Goal: Task Accomplishment & Management: Complete application form

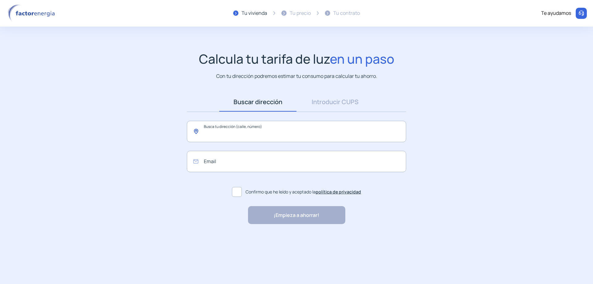
click at [246, 132] on input "text" at bounding box center [296, 131] width 219 height 21
drag, startPoint x: 246, startPoint y: 132, endPoint x: 234, endPoint y: 133, distance: 12.1
click at [234, 133] on input "text" at bounding box center [296, 131] width 219 height 21
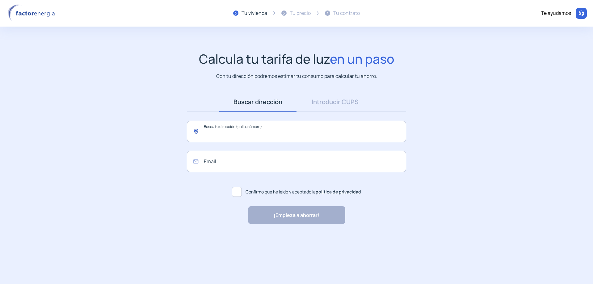
click at [234, 133] on input "text" at bounding box center [296, 131] width 219 height 21
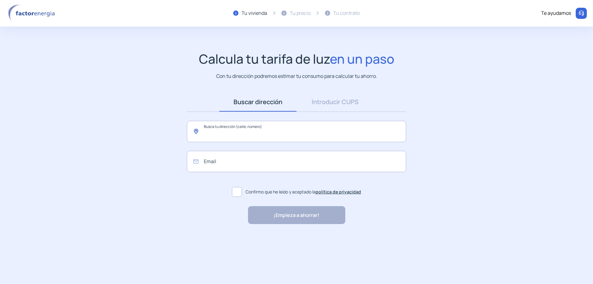
click at [232, 137] on input "text" at bounding box center [296, 131] width 219 height 21
click at [235, 135] on input "text" at bounding box center [296, 131] width 219 height 21
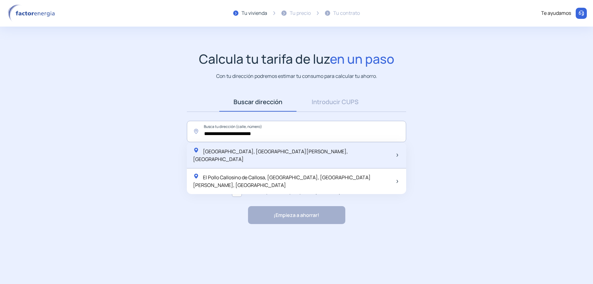
click at [238, 153] on span "[GEOGRAPHIC_DATA], [GEOGRAPHIC_DATA][PERSON_NAME], [GEOGRAPHIC_DATA]" at bounding box center [270, 155] width 155 height 15
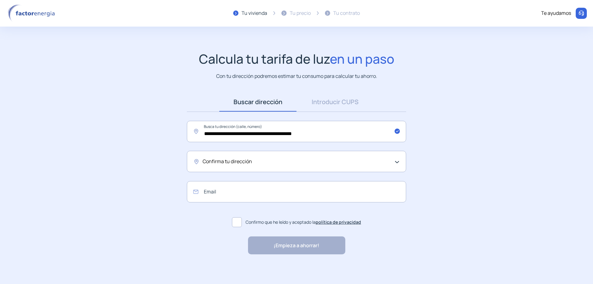
click at [239, 164] on span "Confirma tu dirección" at bounding box center [227, 162] width 49 height 8
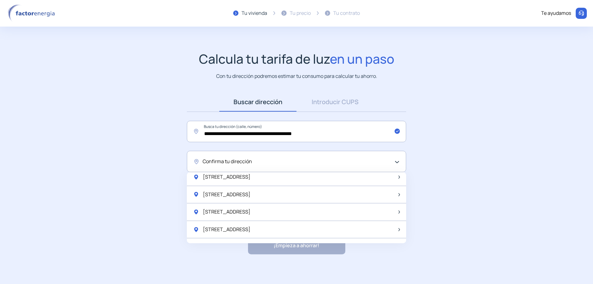
scroll to position [124, 0]
click at [246, 162] on span "Confirma tu dirección" at bounding box center [227, 162] width 49 height 8
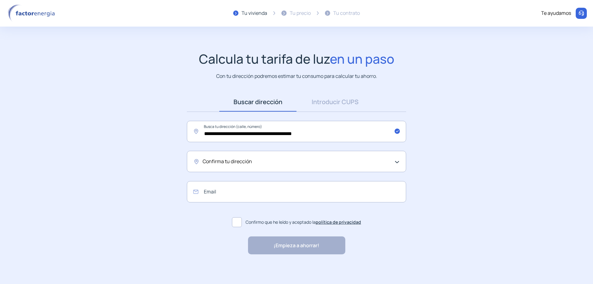
click at [246, 162] on span "Confirma tu dirección" at bounding box center [227, 162] width 49 height 8
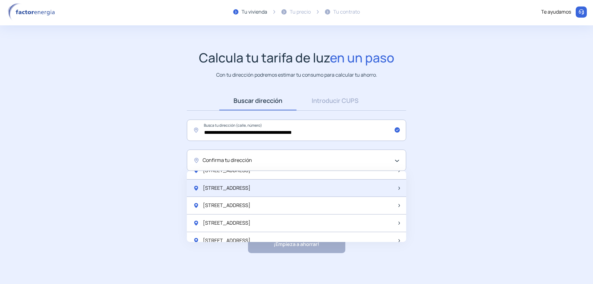
scroll to position [790, 0]
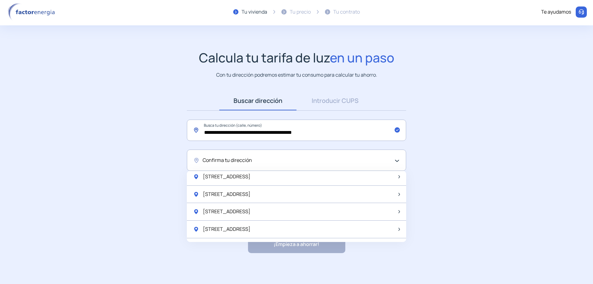
click at [330, 133] on input "**********" at bounding box center [296, 130] width 219 height 21
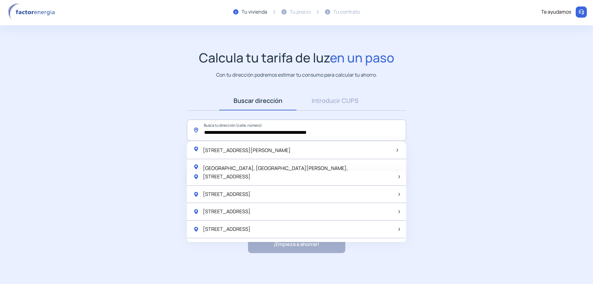
click at [349, 131] on input "**********" at bounding box center [296, 130] width 219 height 21
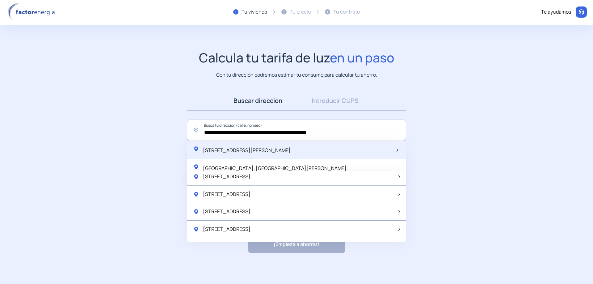
click at [291, 151] on span "[STREET_ADDRESS][PERSON_NAME]" at bounding box center [247, 150] width 88 height 7
type input "**********"
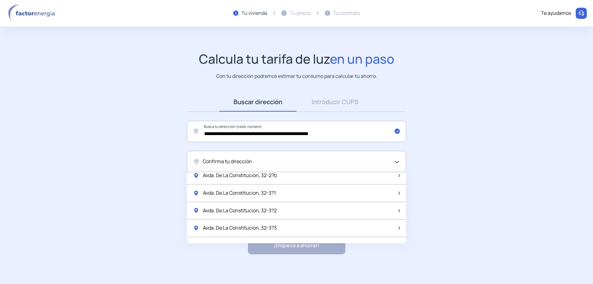
scroll to position [124, 0]
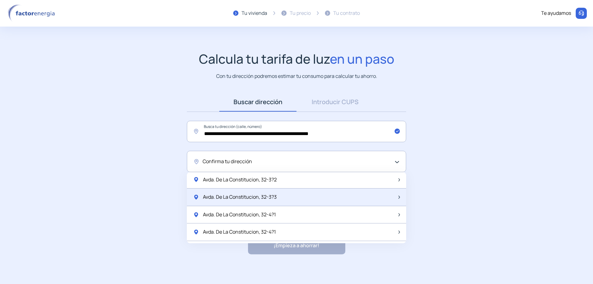
click at [291, 195] on div "Avda. De La Constitucion, 32-3?3" at bounding box center [296, 198] width 219 height 18
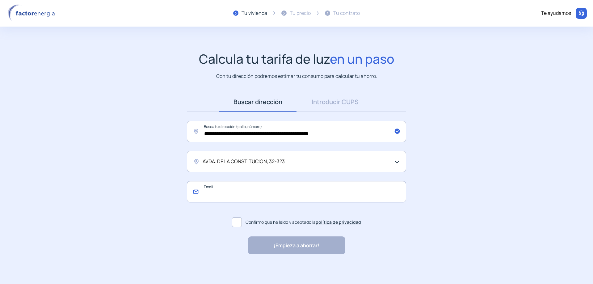
click at [276, 194] on input "email" at bounding box center [296, 191] width 219 height 21
type input "**********"
click at [239, 221] on span at bounding box center [237, 222] width 10 height 10
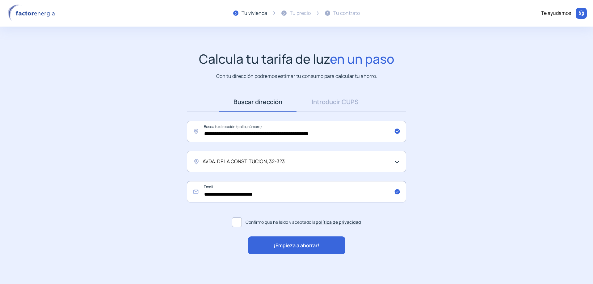
click at [290, 244] on span "¡Empieza a ahorrar!" at bounding box center [297, 246] width 46 height 8
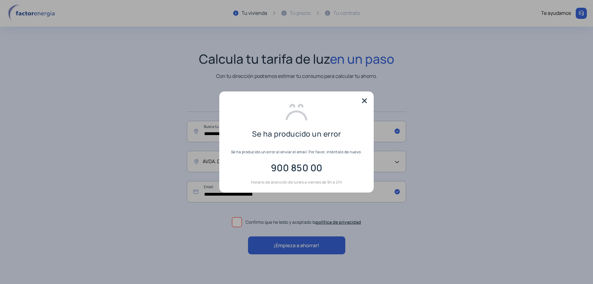
click at [365, 100] on img at bounding box center [364, 100] width 9 height 9
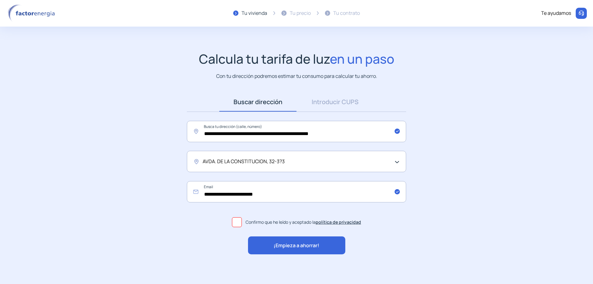
click at [271, 245] on div "¡Empieza a ahorrar!" at bounding box center [296, 245] width 97 height 18
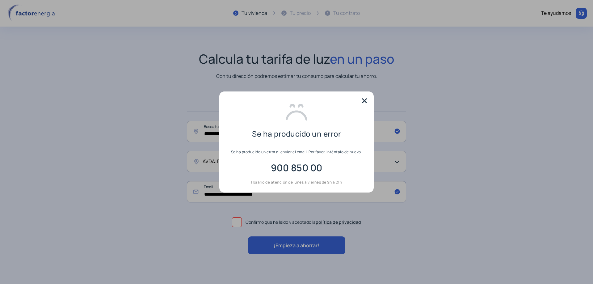
click at [364, 102] on img at bounding box center [364, 100] width 9 height 9
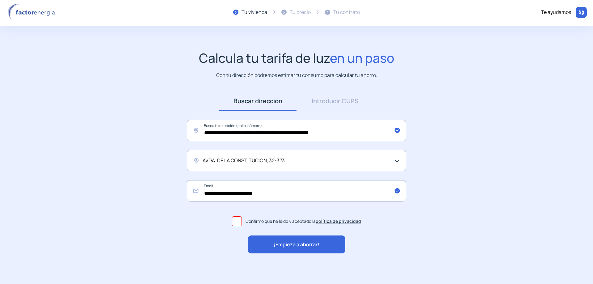
scroll to position [1, 0]
